Goal: Use online tool/utility: Utilize a website feature to perform a specific function

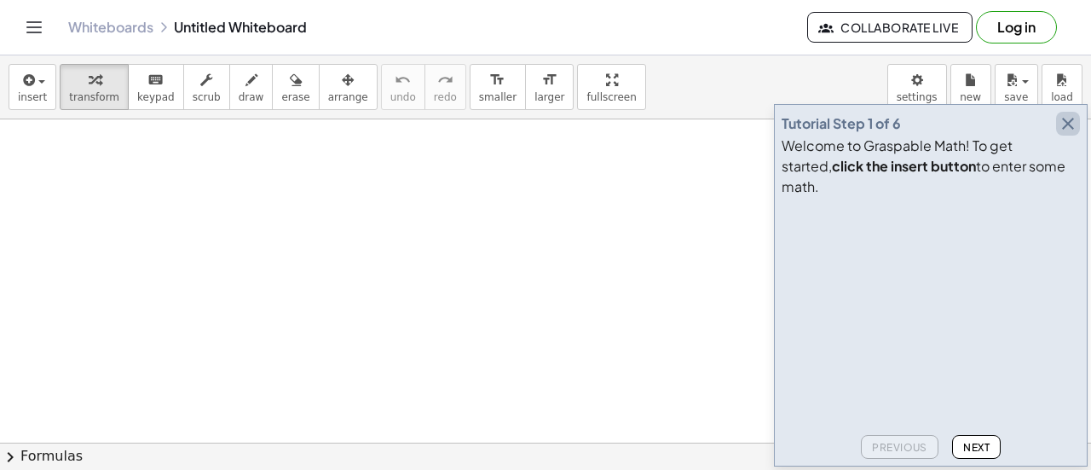
click at [1066, 134] on icon "button" at bounding box center [1068, 123] width 20 height 20
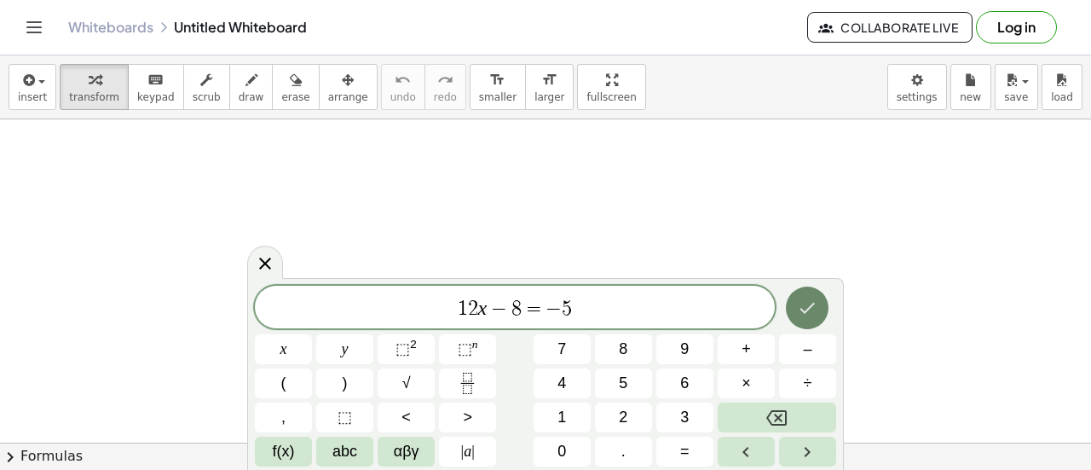
click at [811, 326] on button "Done" at bounding box center [807, 307] width 43 height 43
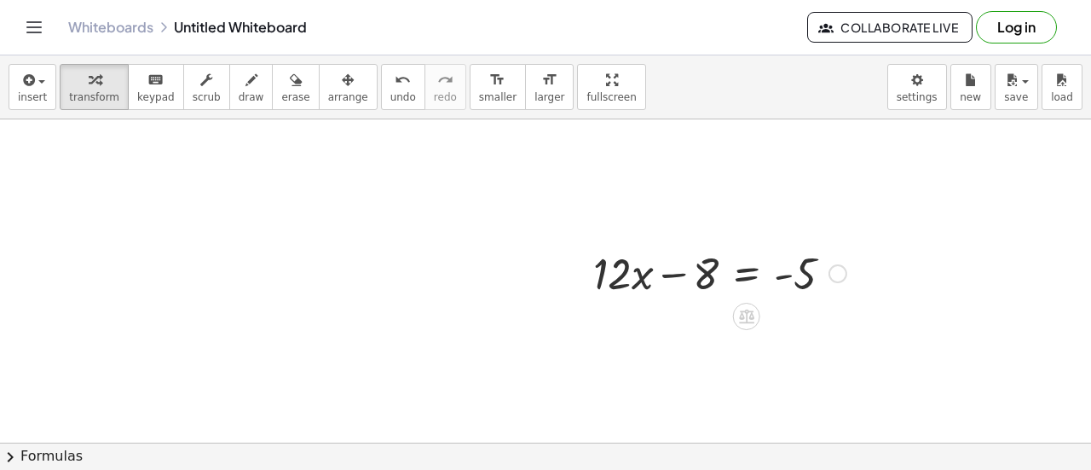
click at [639, 279] on div at bounding box center [720, 272] width 270 height 58
click at [673, 274] on div at bounding box center [720, 272] width 270 height 58
click at [743, 278] on div at bounding box center [720, 272] width 270 height 58
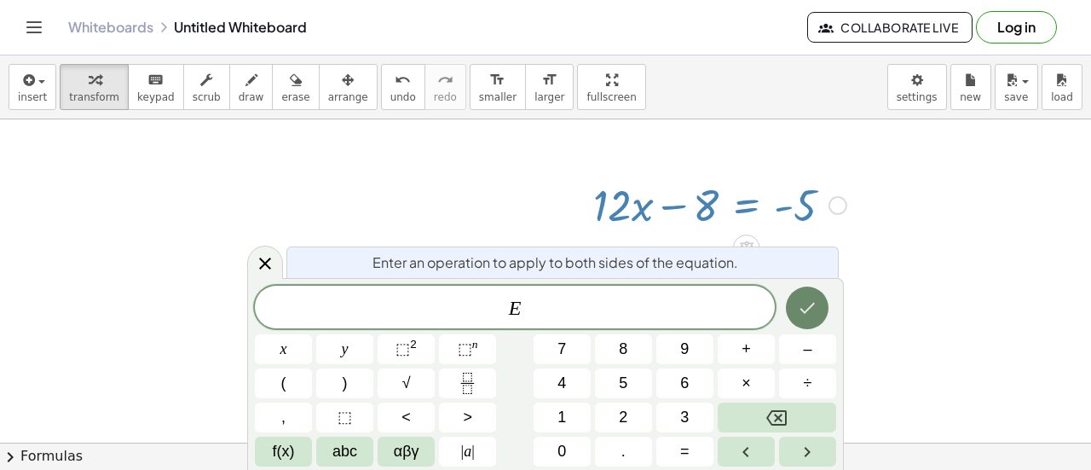
scroll to position [68, 0]
click at [900, 297] on div at bounding box center [545, 430] width 1091 height 759
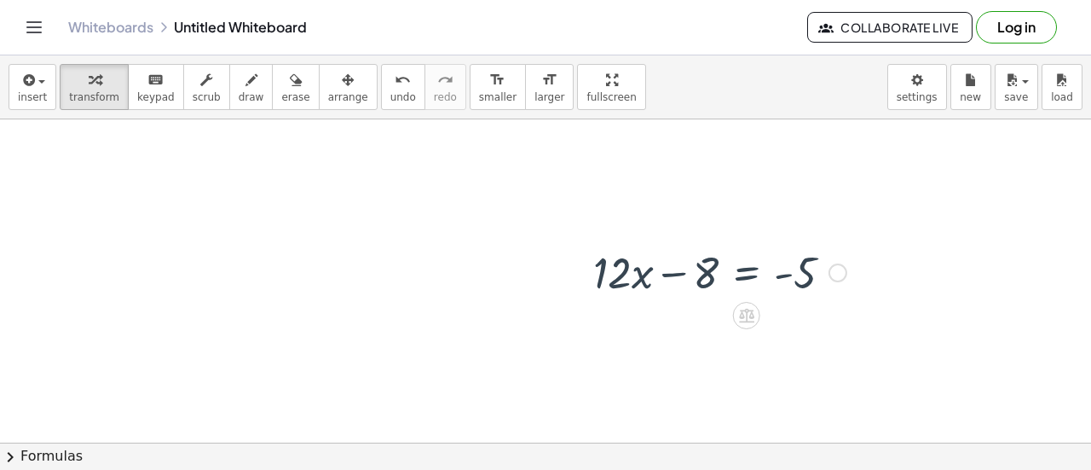
scroll to position [0, 0]
click at [669, 274] on div at bounding box center [720, 272] width 270 height 58
click at [783, 278] on div at bounding box center [720, 272] width 270 height 58
click at [786, 275] on div at bounding box center [720, 272] width 270 height 58
click at [787, 273] on div at bounding box center [720, 272] width 270 height 58
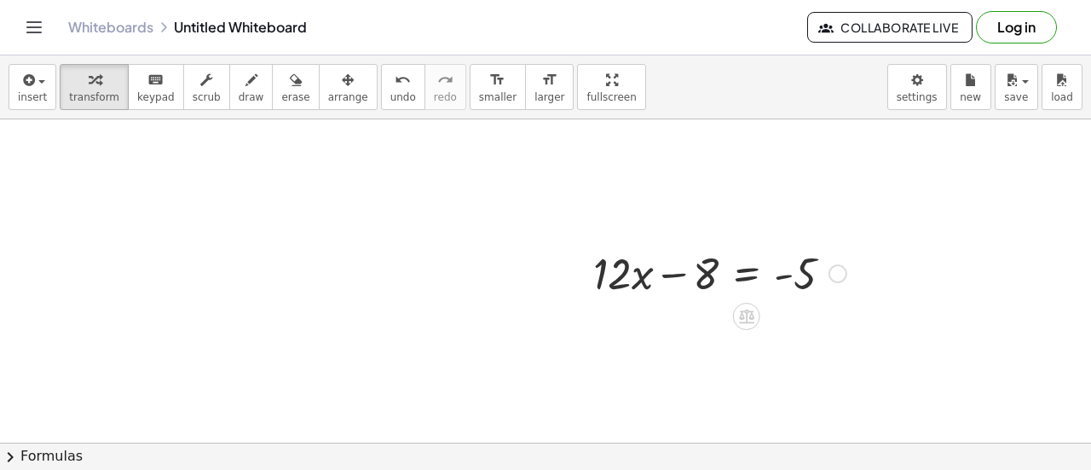
click at [704, 274] on div at bounding box center [720, 272] width 270 height 58
drag, startPoint x: 706, startPoint y: 274, endPoint x: 810, endPoint y: 282, distance: 104.3
click at [810, 282] on div at bounding box center [720, 272] width 270 height 58
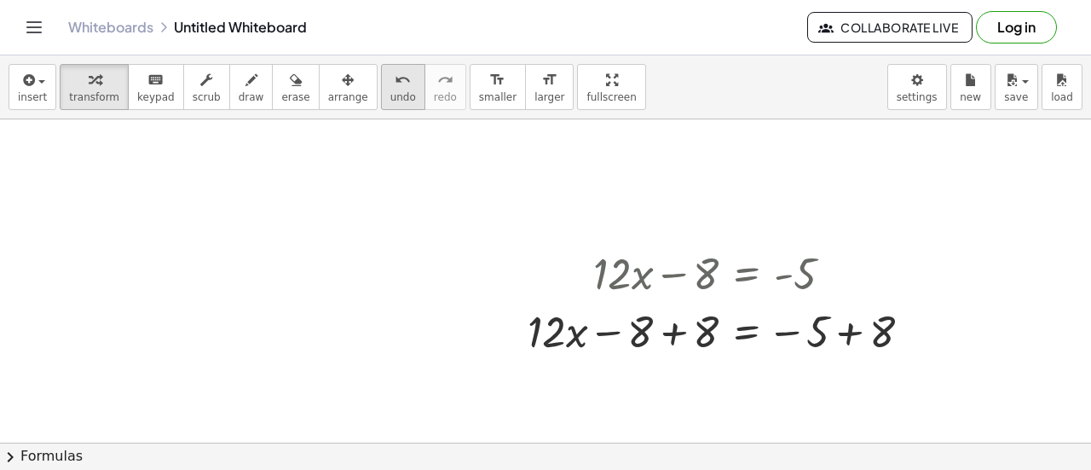
click at [381, 97] on button "undo undo" at bounding box center [403, 87] width 44 height 46
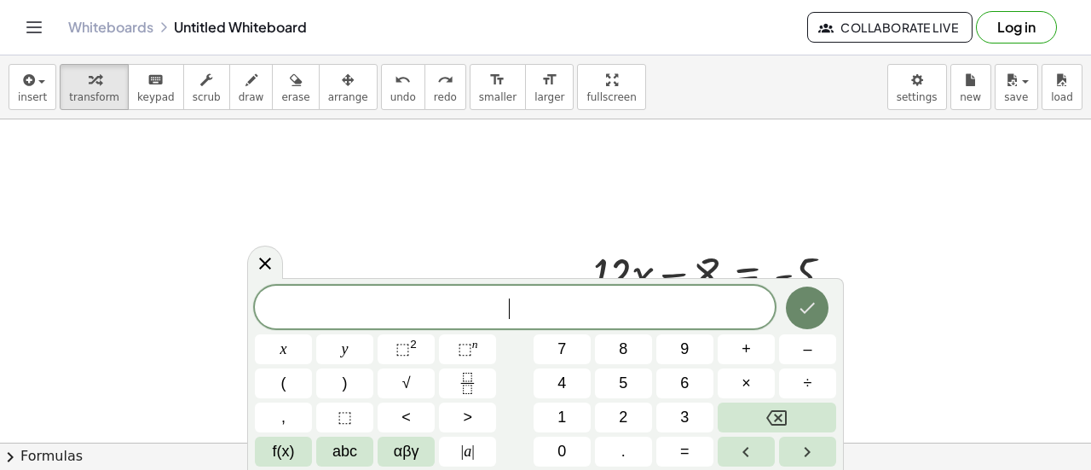
click at [816, 325] on button "Done" at bounding box center [807, 307] width 43 height 43
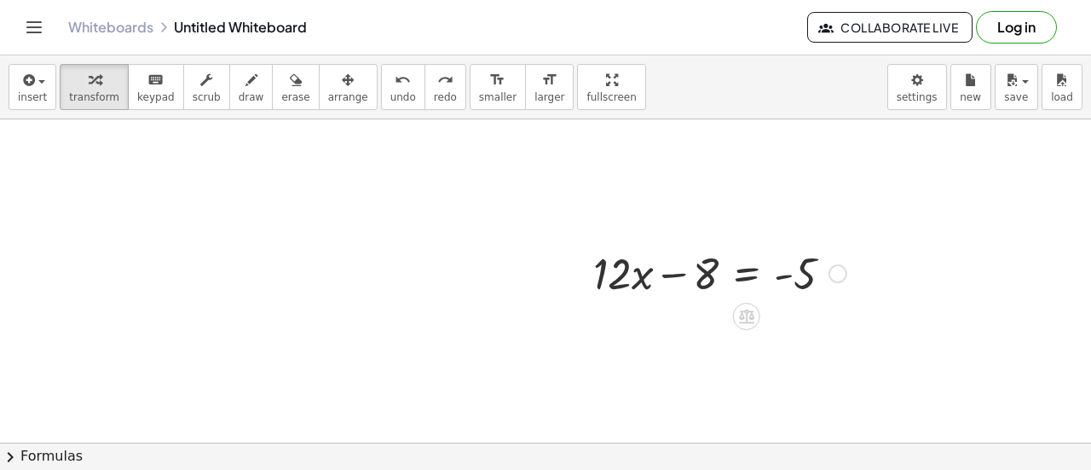
click at [670, 273] on div at bounding box center [720, 272] width 270 height 58
click at [783, 276] on div at bounding box center [720, 272] width 270 height 58
click at [673, 275] on div at bounding box center [720, 272] width 270 height 58
click at [746, 276] on div at bounding box center [720, 272] width 270 height 58
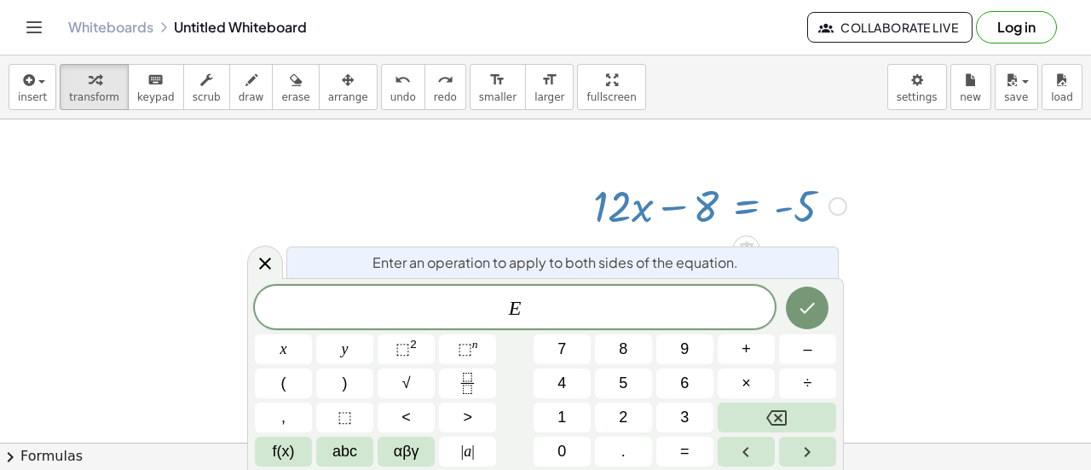
scroll to position [68, 0]
click at [804, 309] on icon "Done" at bounding box center [807, 307] width 20 height 20
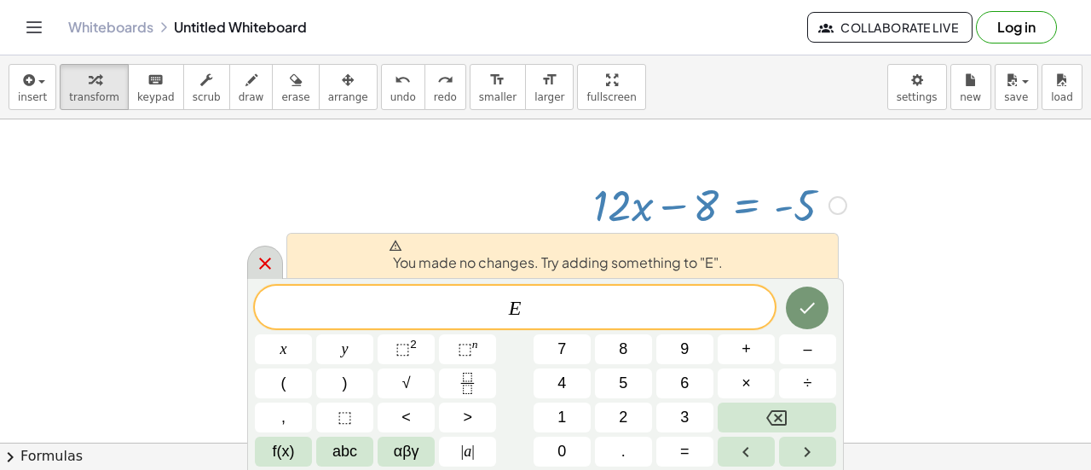
click at [255, 264] on icon at bounding box center [265, 263] width 20 height 20
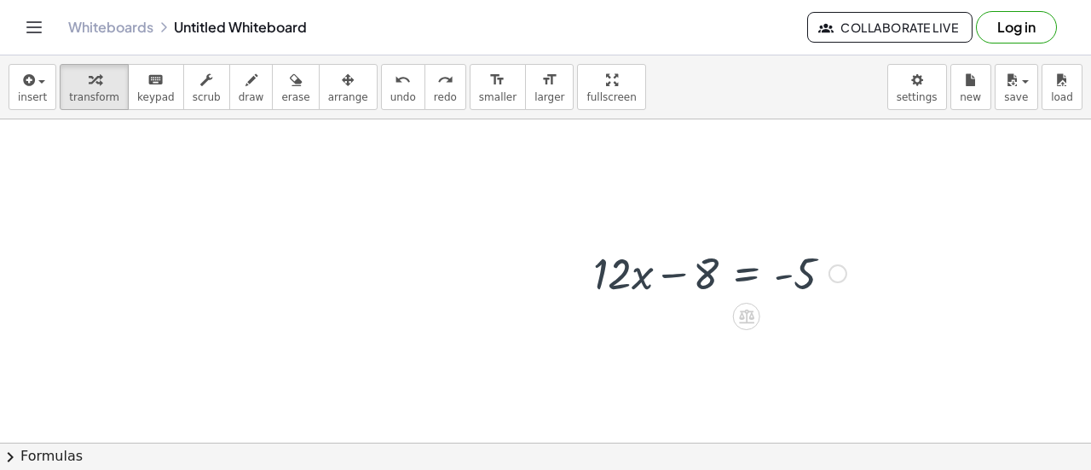
scroll to position [0, 0]
click at [781, 274] on div at bounding box center [720, 272] width 270 height 58
click at [803, 274] on div at bounding box center [720, 272] width 270 height 58
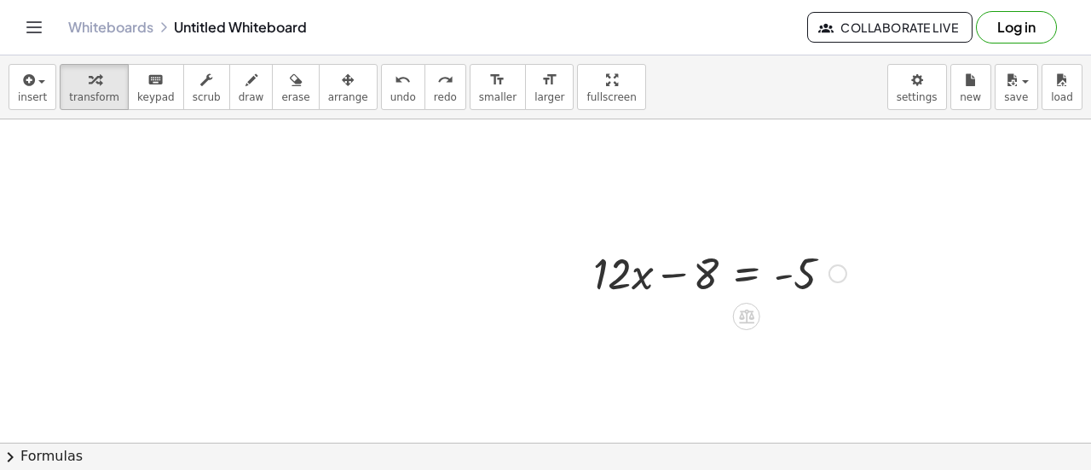
click at [708, 274] on div at bounding box center [720, 272] width 270 height 58
click at [603, 276] on div at bounding box center [720, 272] width 270 height 58
click at [683, 275] on div at bounding box center [720, 272] width 270 height 58
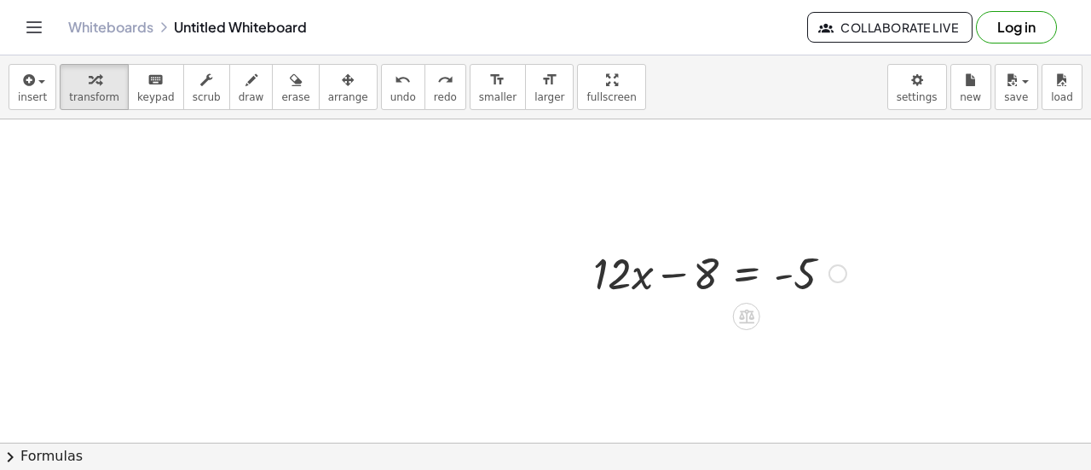
click at [706, 273] on div at bounding box center [720, 272] width 270 height 58
drag, startPoint x: 706, startPoint y: 273, endPoint x: 608, endPoint y: 234, distance: 104.8
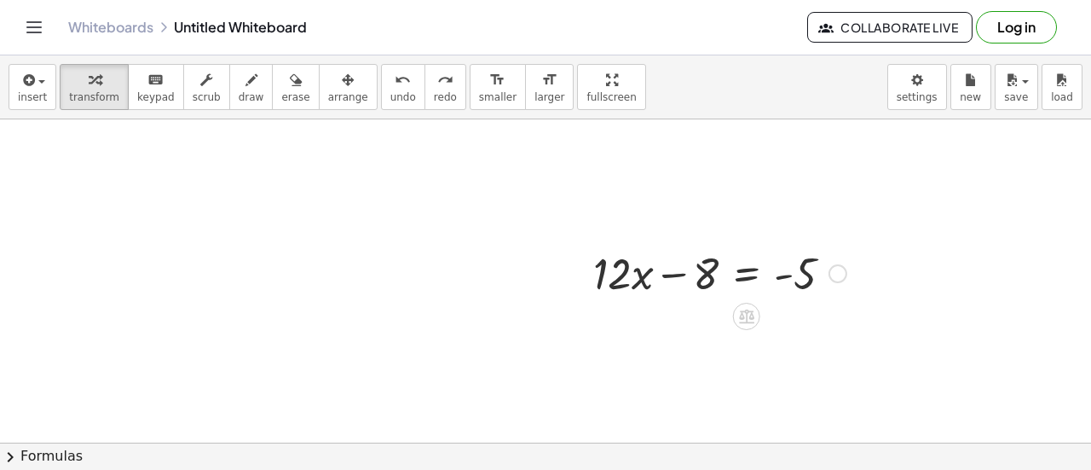
click at [694, 282] on div at bounding box center [720, 272] width 270 height 58
click at [702, 275] on div at bounding box center [720, 272] width 270 height 58
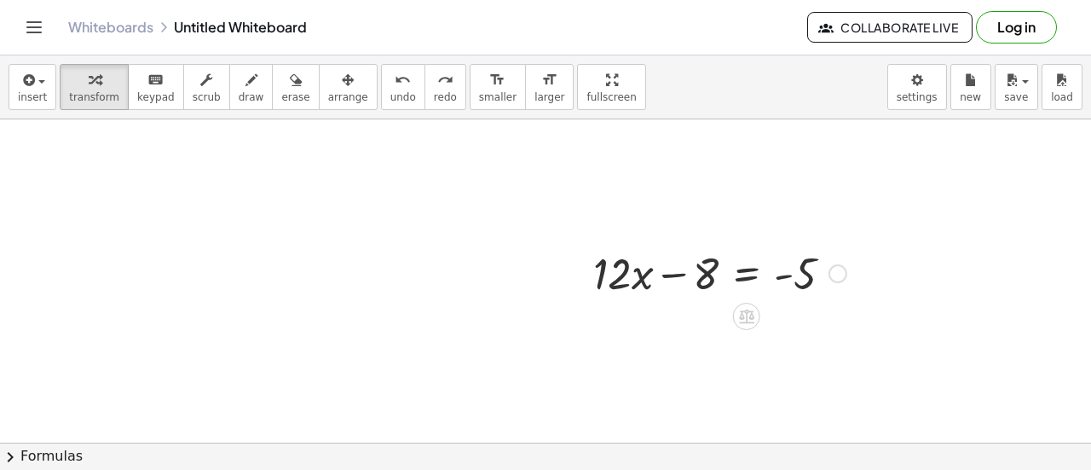
click at [757, 273] on div at bounding box center [720, 272] width 270 height 58
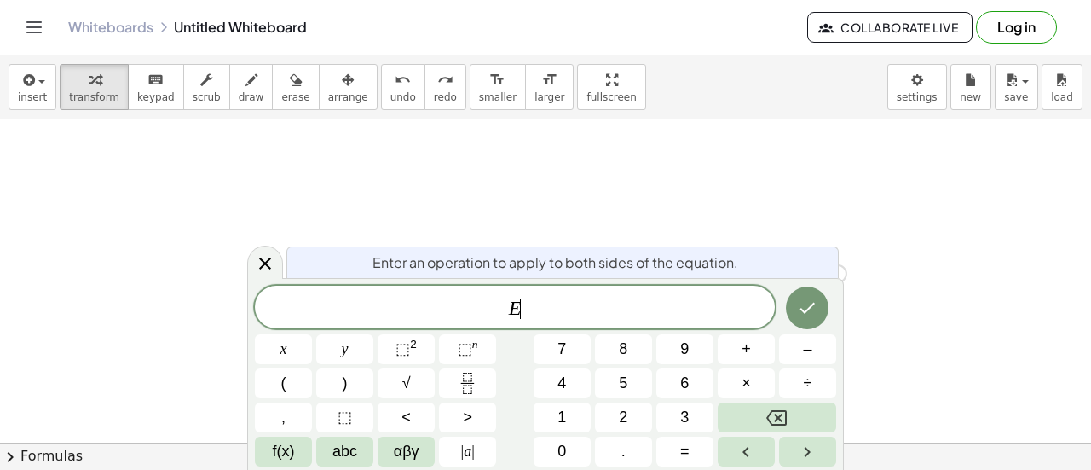
click at [757, 273] on div "Enter an operation to apply to both sides of the equation." at bounding box center [562, 262] width 552 height 32
click at [903, 304] on div at bounding box center [545, 430] width 1091 height 759
